Goal: Navigation & Orientation: Find specific page/section

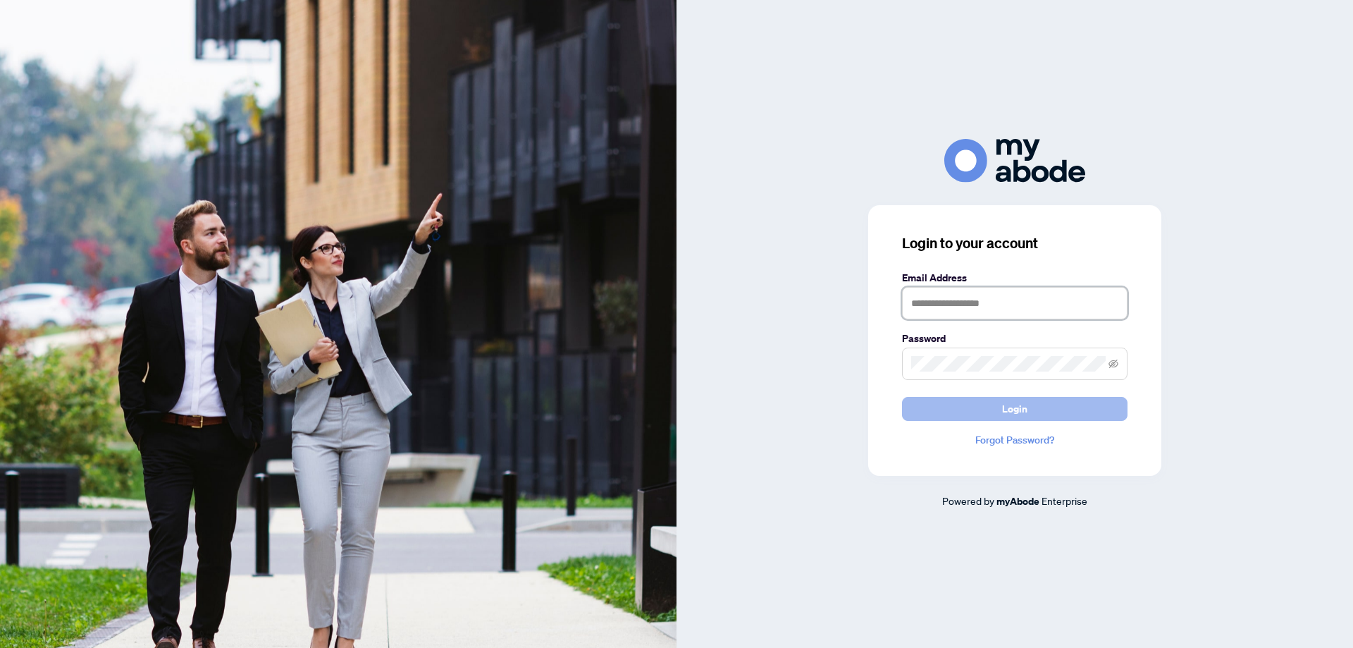
type input "**********"
click at [995, 419] on button "Login" at bounding box center [1014, 409] width 225 height 24
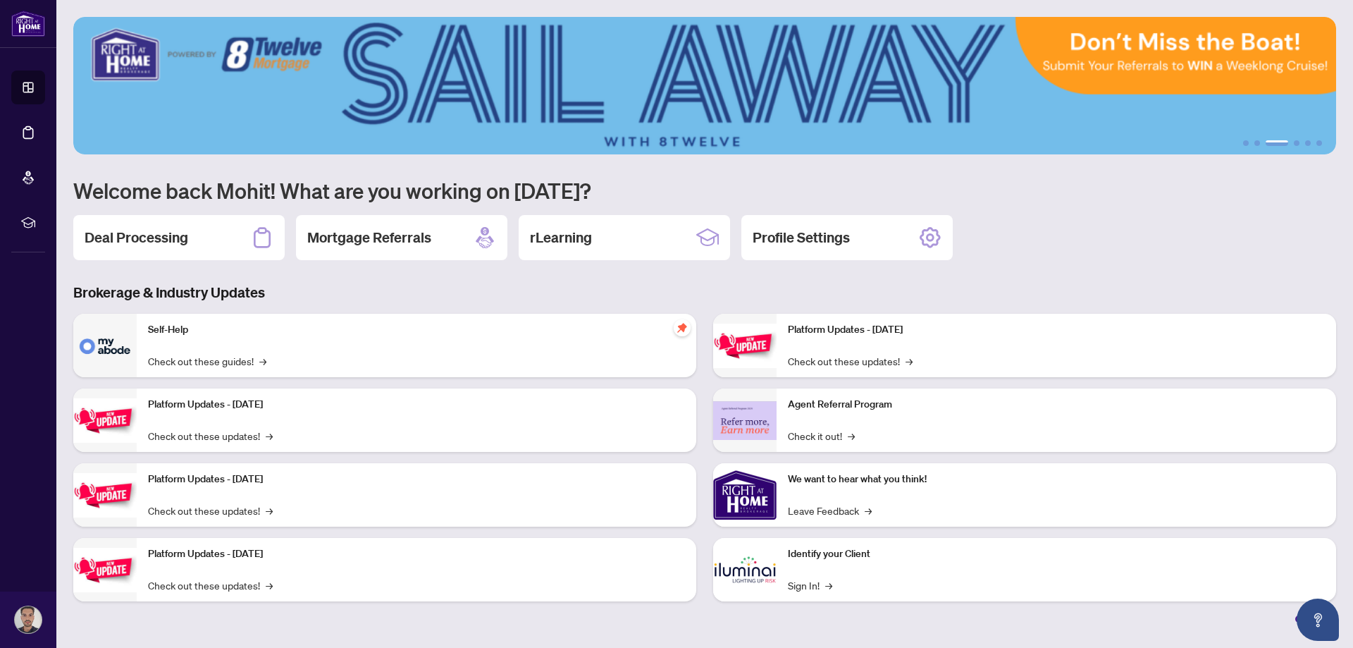
drag, startPoint x: 1276, startPoint y: 143, endPoint x: 1236, endPoint y: 151, distance: 41.0
click at [1236, 151] on div "1 2 3 4 5 6" at bounding box center [704, 85] width 1263 height 137
click at [1254, 143] on ul "1 2 3 4 5 6" at bounding box center [704, 143] width 1263 height 6
click at [1254, 143] on button "2" at bounding box center [1257, 143] width 6 height 6
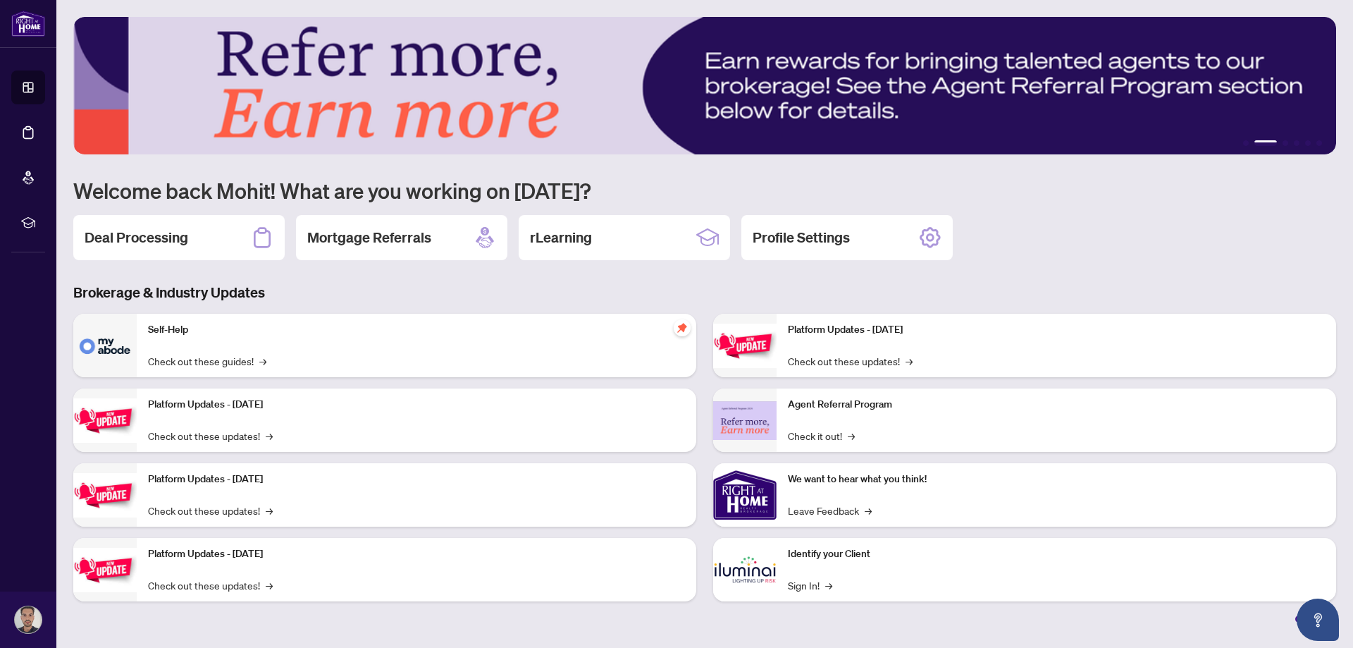
click at [1257, 142] on li "2" at bounding box center [1265, 143] width 23 height 6
click at [1244, 141] on button "1" at bounding box center [1246, 143] width 6 height 6
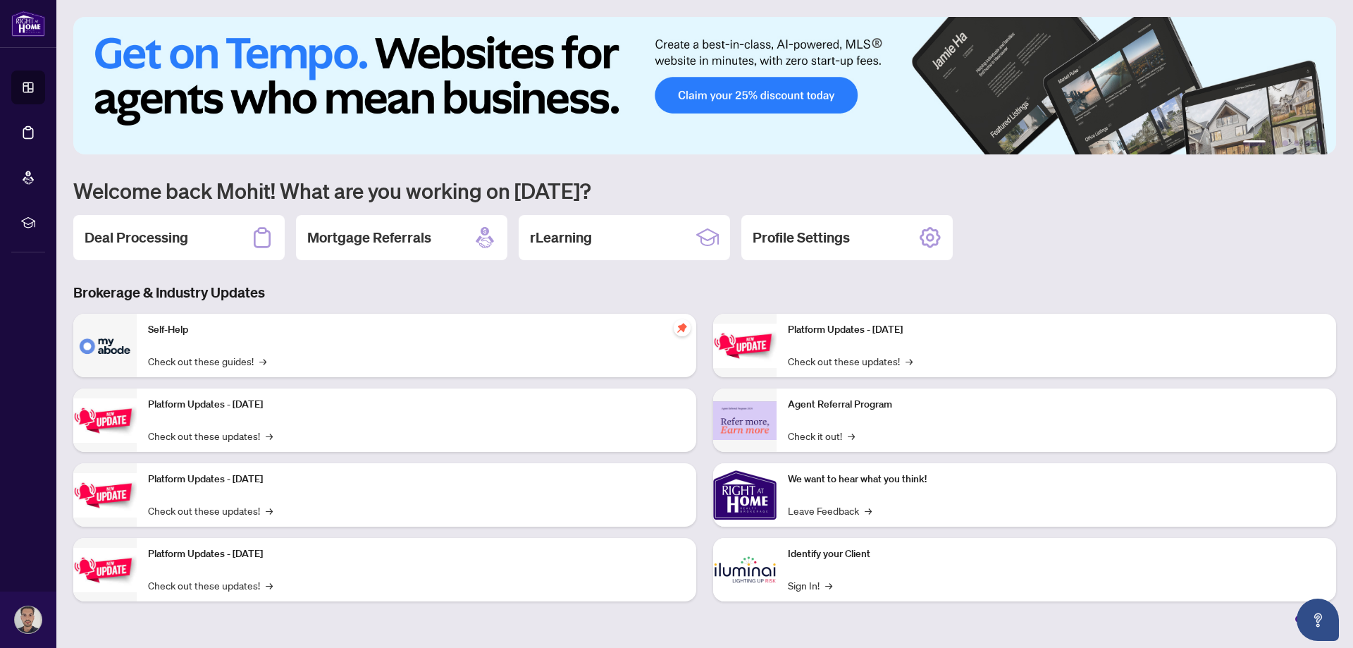
click at [743, 70] on img at bounding box center [704, 85] width 1263 height 137
